Goal: Task Accomplishment & Management: Manage account settings

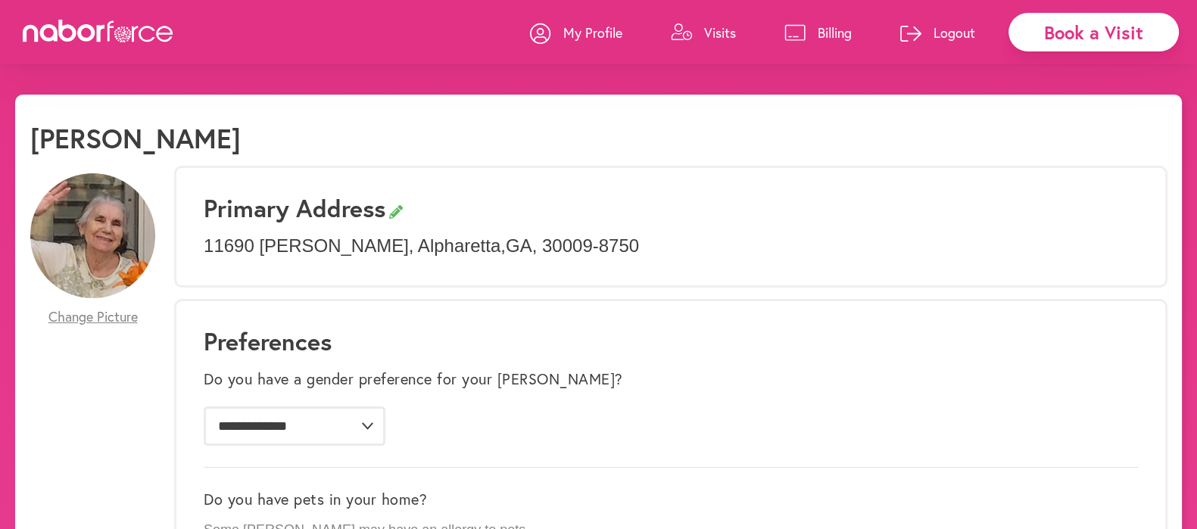
click at [710, 27] on p "Visits" at bounding box center [720, 32] width 32 height 18
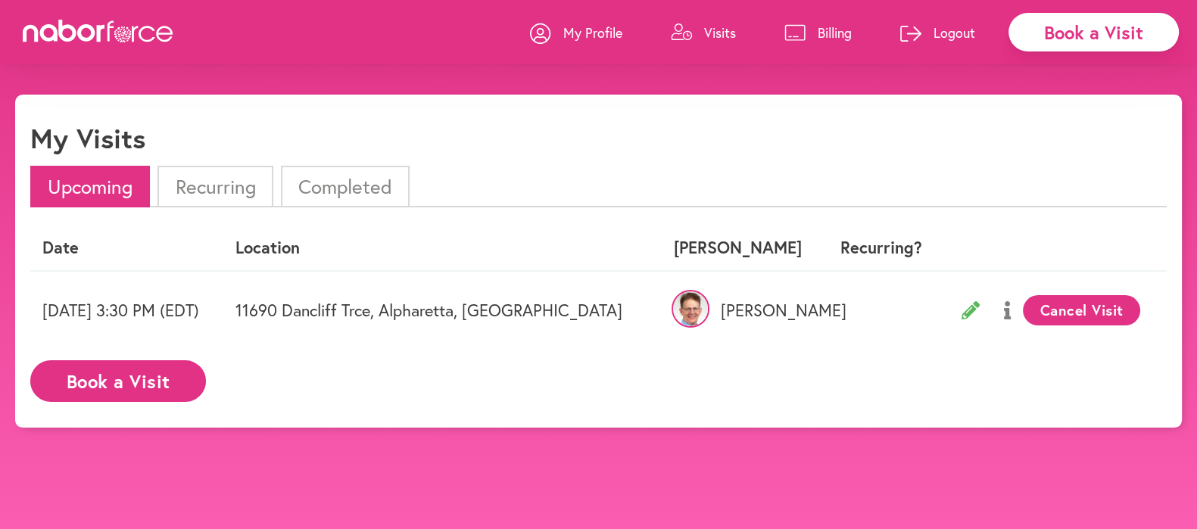
click at [830, 29] on p "Billing" at bounding box center [834, 32] width 34 height 18
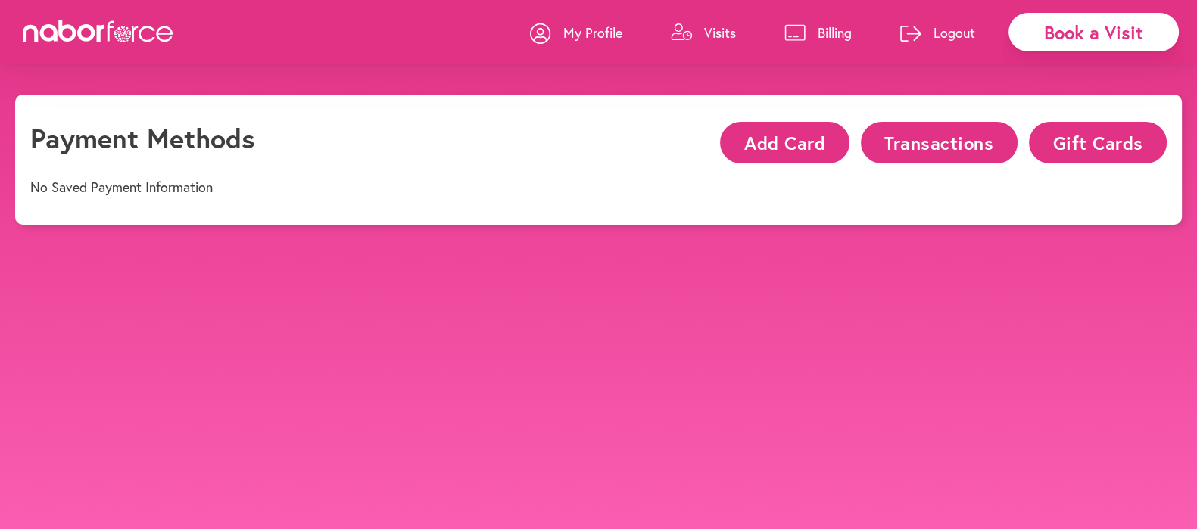
click at [830, 29] on p "Billing" at bounding box center [834, 32] width 34 height 18
click at [932, 140] on button "Transactions" at bounding box center [939, 143] width 157 height 42
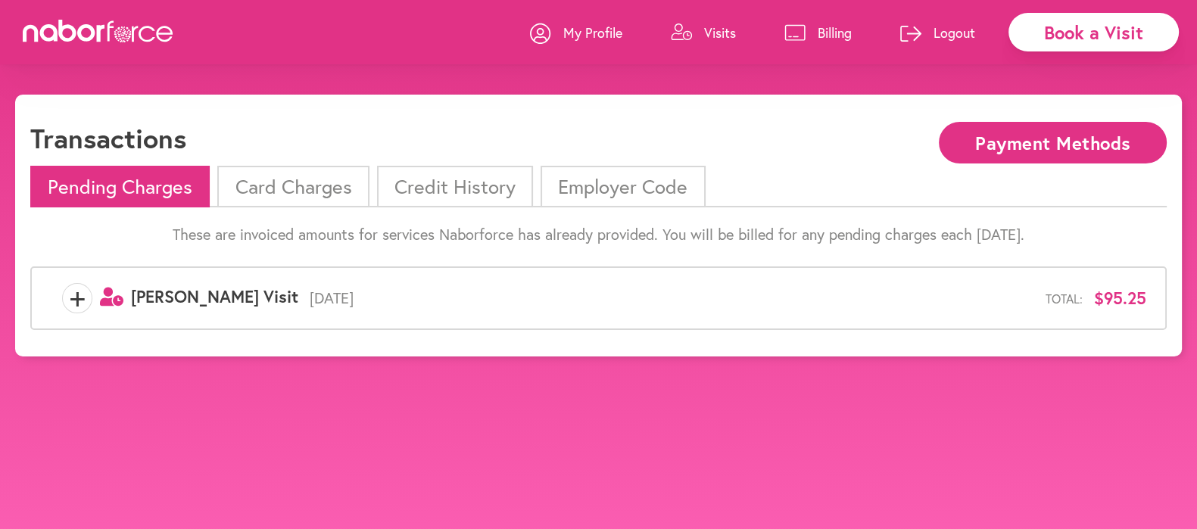
click at [315, 187] on li "Card Charges" at bounding box center [292, 187] width 151 height 42
